Goal: Information Seeking & Learning: Learn about a topic

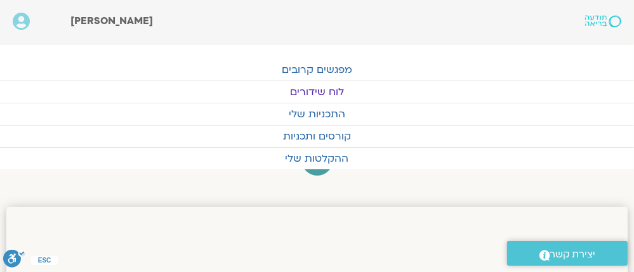
click at [330, 89] on link "לוח שידורים" at bounding box center [317, 92] width 634 height 22
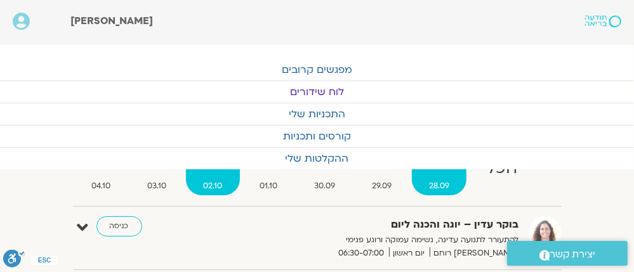
click at [220, 185] on span "02.10" at bounding box center [212, 186] width 53 height 13
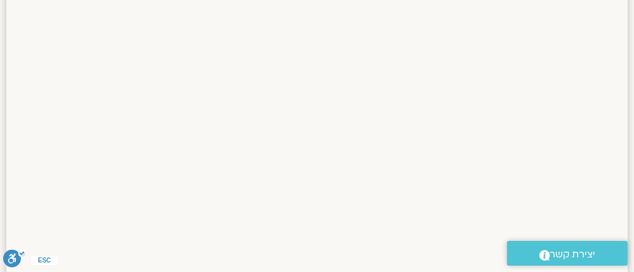
scroll to position [51, 0]
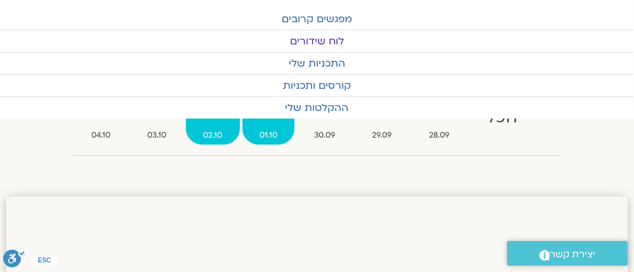
click at [269, 133] on span "01.10" at bounding box center [268, 135] width 52 height 13
click at [265, 129] on span "01.10" at bounding box center [268, 135] width 52 height 13
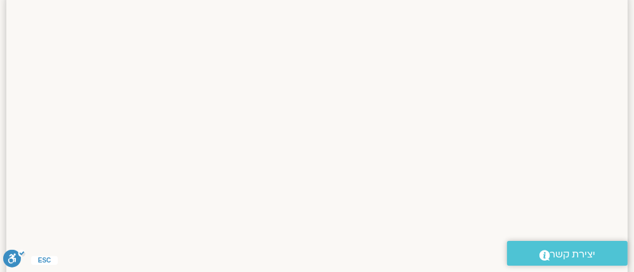
scroll to position [0, 0]
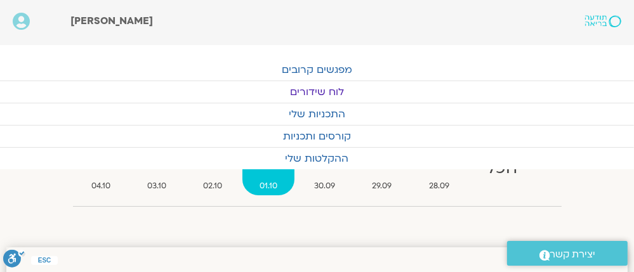
click at [326, 89] on link "לוח שידורים" at bounding box center [317, 92] width 634 height 22
click at [156, 183] on span "03.10" at bounding box center [156, 186] width 53 height 13
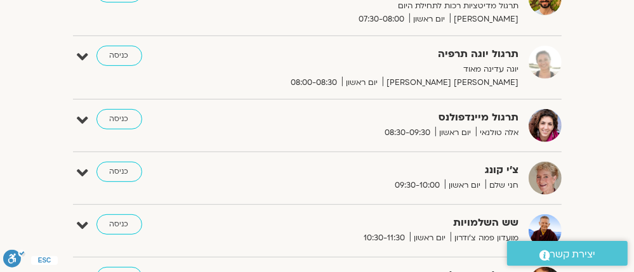
scroll to position [355, 0]
